Goal: Information Seeking & Learning: Learn about a topic

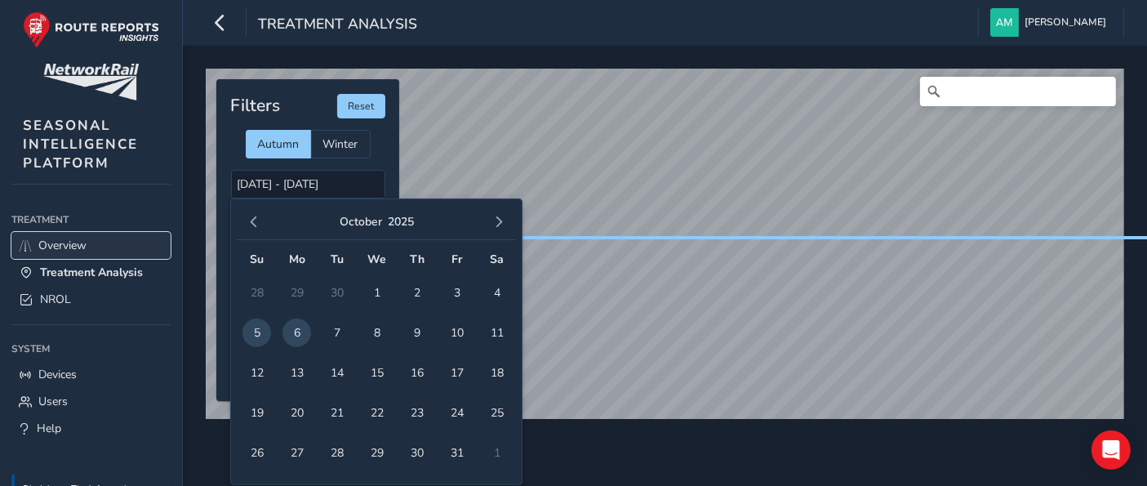
click at [37, 248] on link "Overview" at bounding box center [90, 245] width 159 height 27
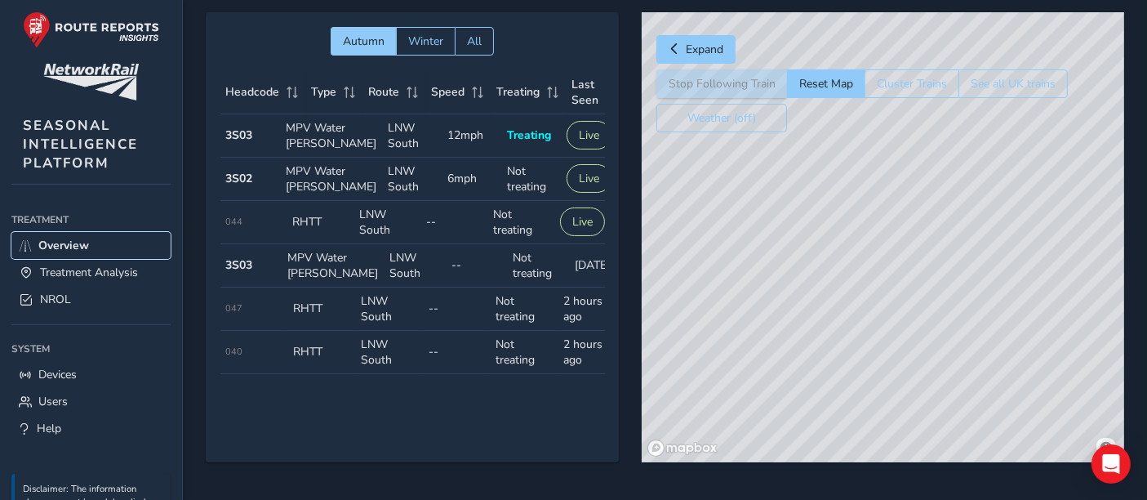
scroll to position [64, 0]
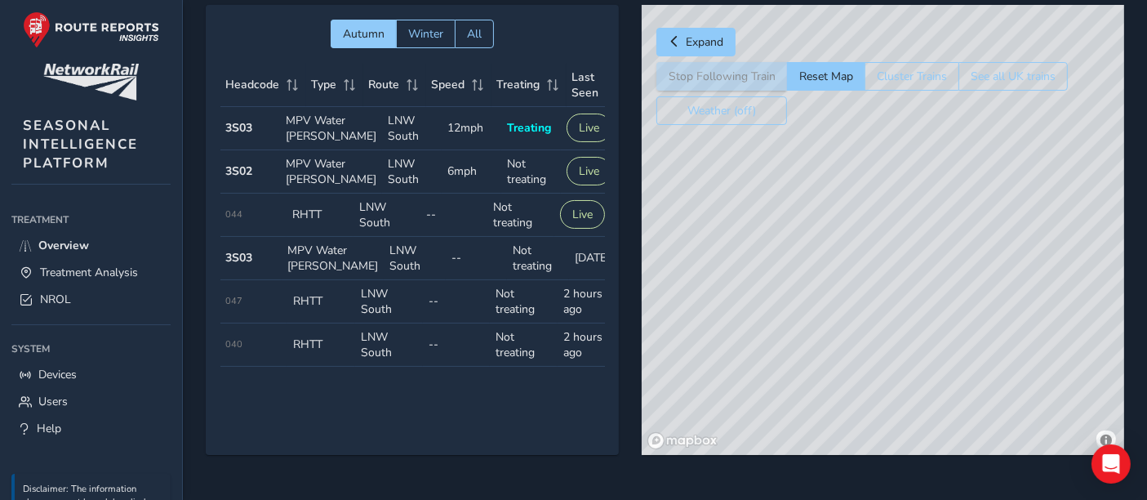
click at [904, 189] on div "© Mapbox © OpenStreetMap Improve this map" at bounding box center [883, 230] width 482 height 450
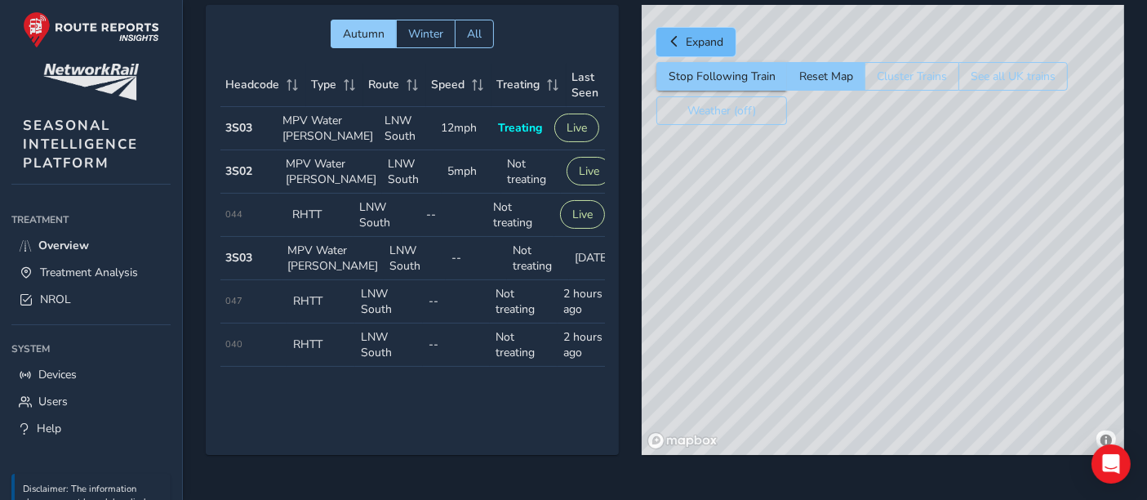
click at [692, 52] on button "Expand" at bounding box center [695, 42] width 79 height 29
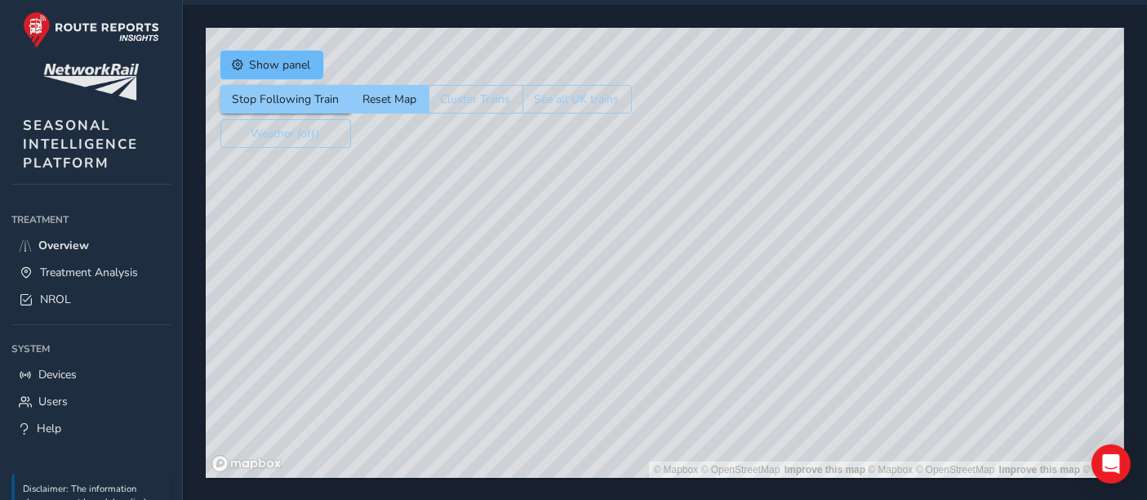
click at [247, 62] on button "Show panel" at bounding box center [271, 65] width 103 height 29
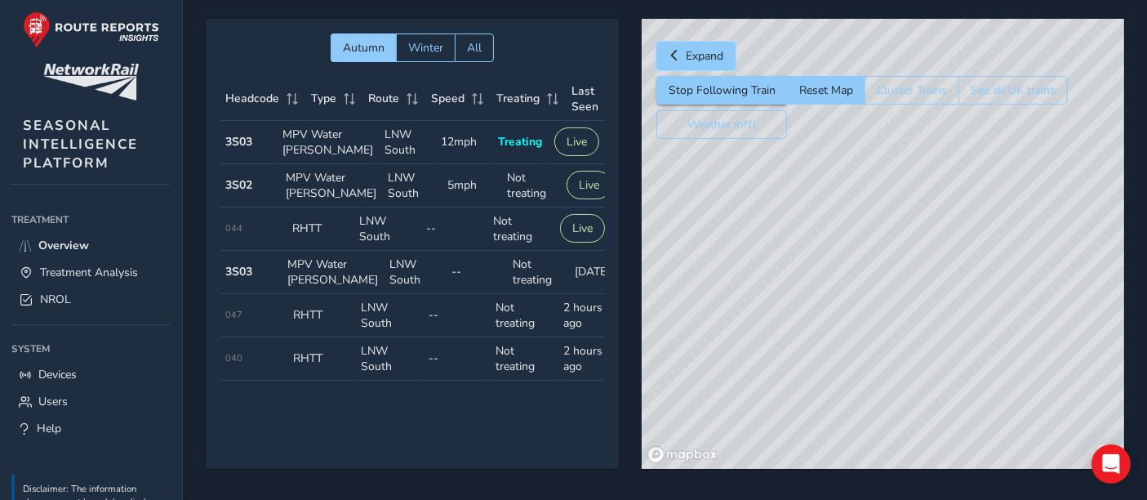
scroll to position [64, 0]
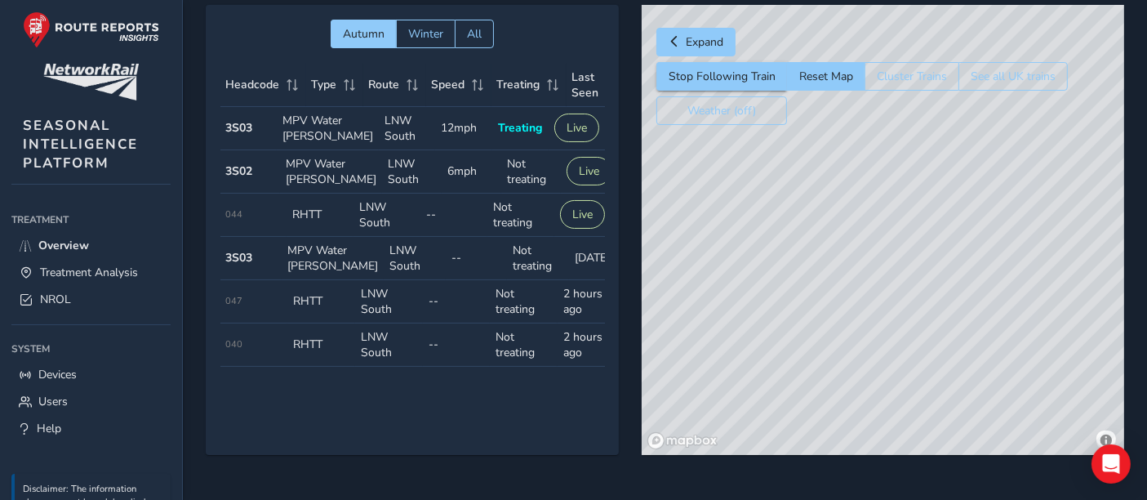
click at [232, 220] on span "044" at bounding box center [234, 214] width 17 height 12
click at [587, 229] on button "Live" at bounding box center [582, 214] width 45 height 29
click at [577, 229] on button "Live" at bounding box center [582, 214] width 45 height 29
drag, startPoint x: 846, startPoint y: 225, endPoint x: 894, endPoint y: 243, distance: 51.4
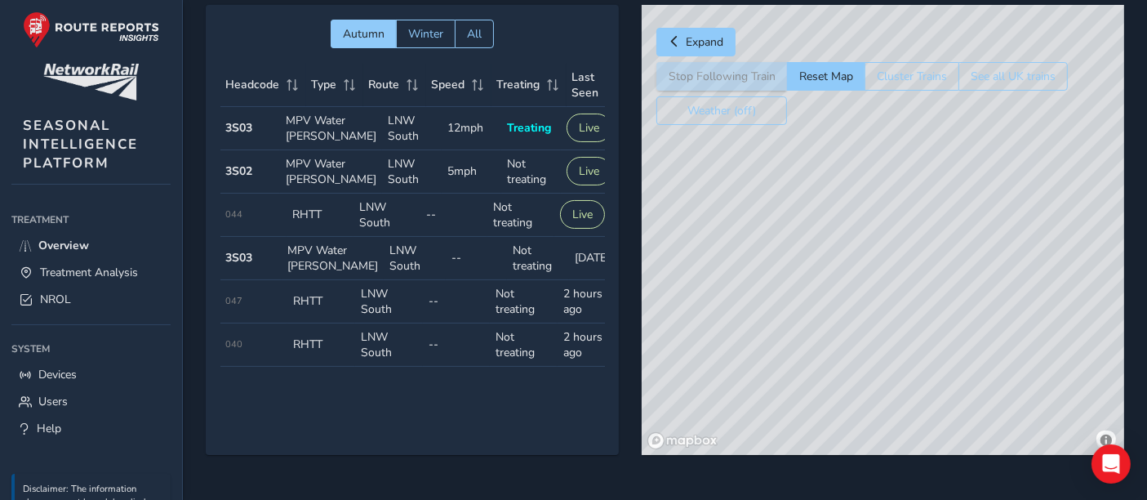
click at [894, 243] on div "© Mapbox © OpenStreetMap Improve this map" at bounding box center [883, 230] width 482 height 450
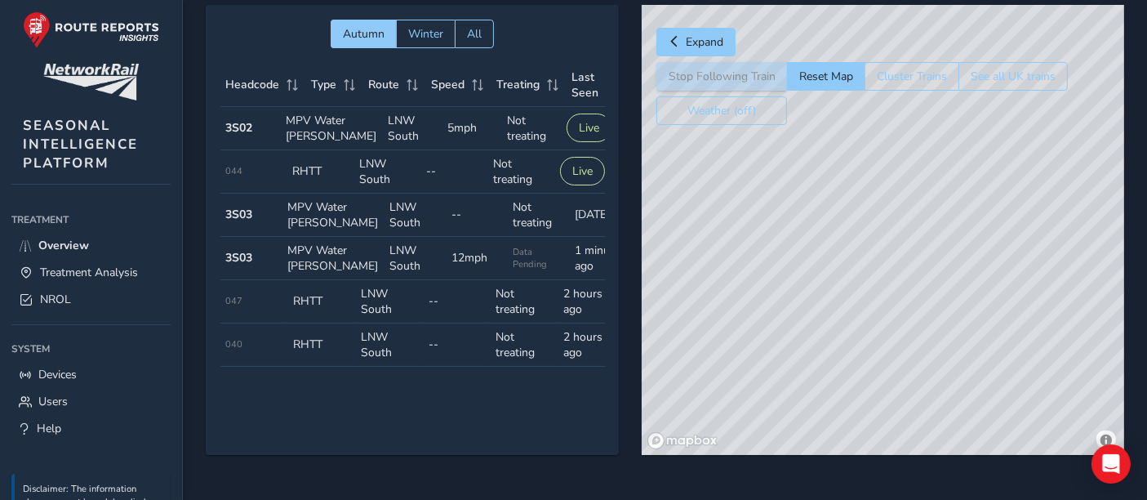
click at [911, 233] on div "© Mapbox © OpenStreetMap Improve this map" at bounding box center [883, 230] width 482 height 450
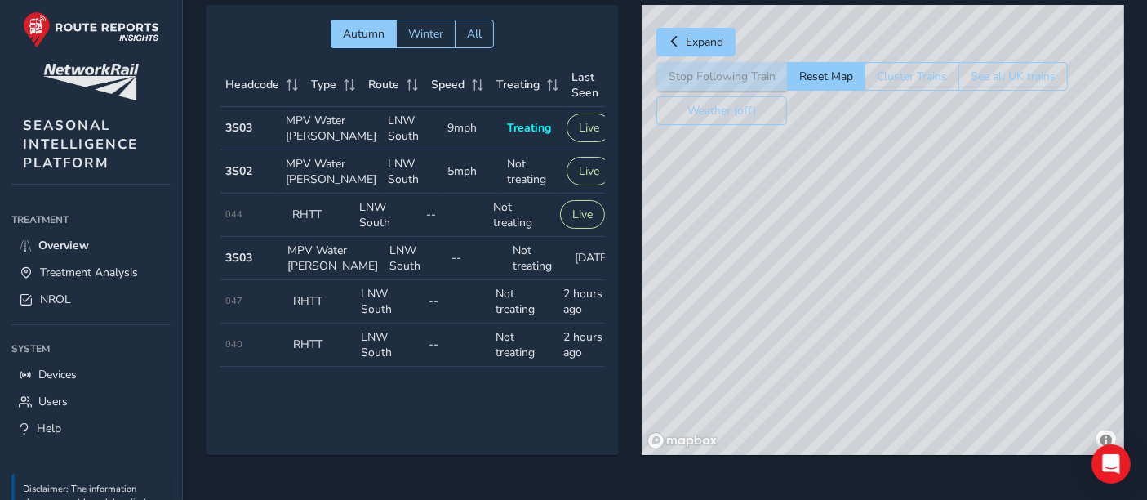
drag, startPoint x: 911, startPoint y: 233, endPoint x: 908, endPoint y: 224, distance: 9.3
click at [908, 224] on div "© Mapbox © OpenStreetMap Improve this map" at bounding box center [883, 230] width 482 height 450
